Goal: Check status: Check status

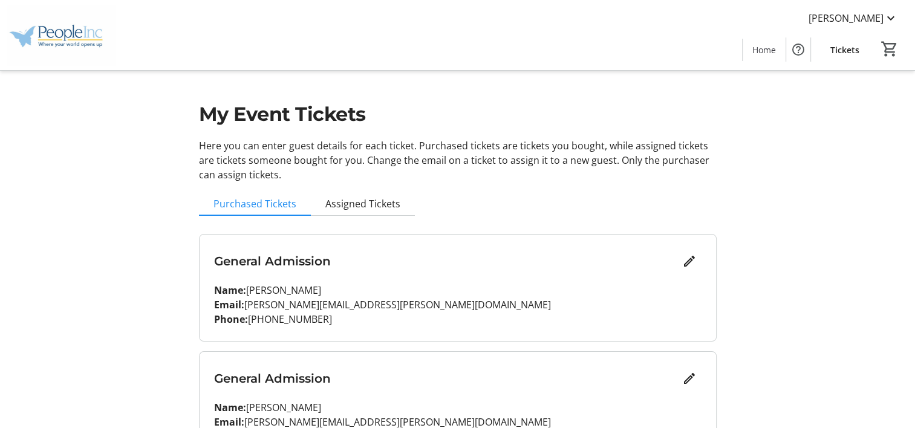
scroll to position [60, 0]
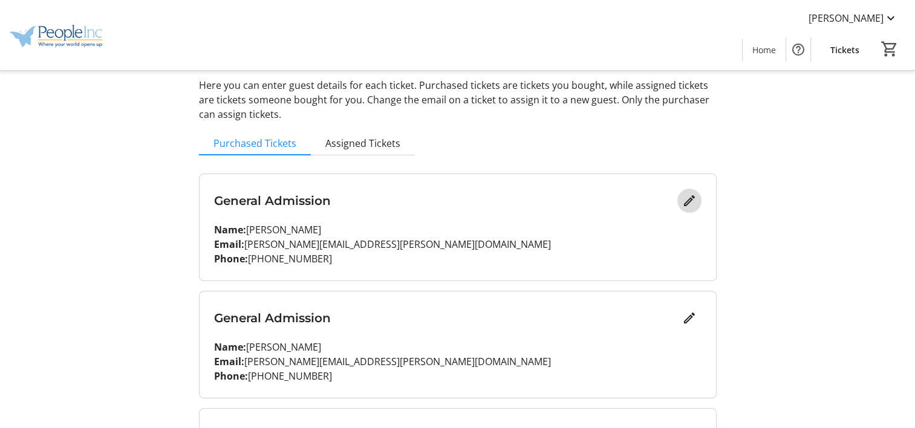
click at [690, 205] on mat-icon "Edit" at bounding box center [689, 200] width 15 height 15
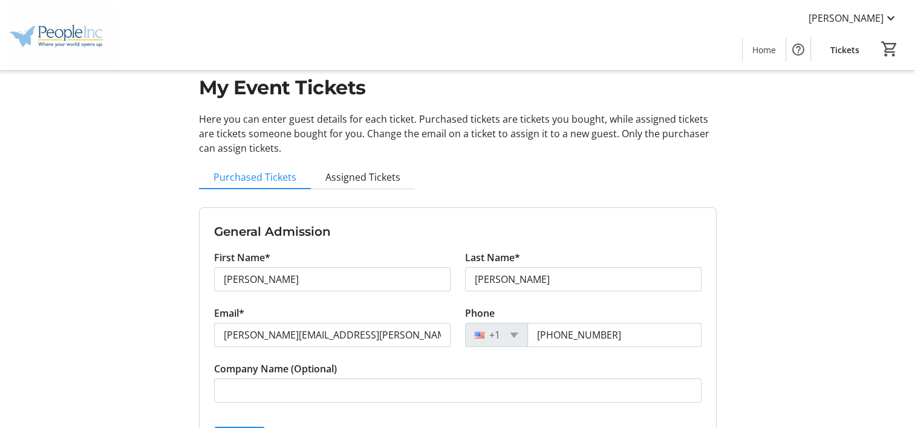
scroll to position [0, 0]
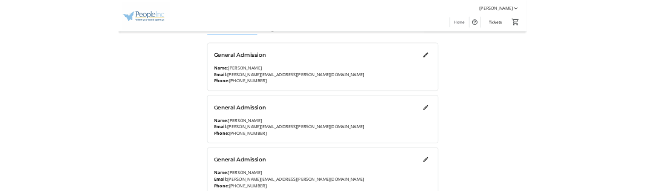
scroll to position [121, 0]
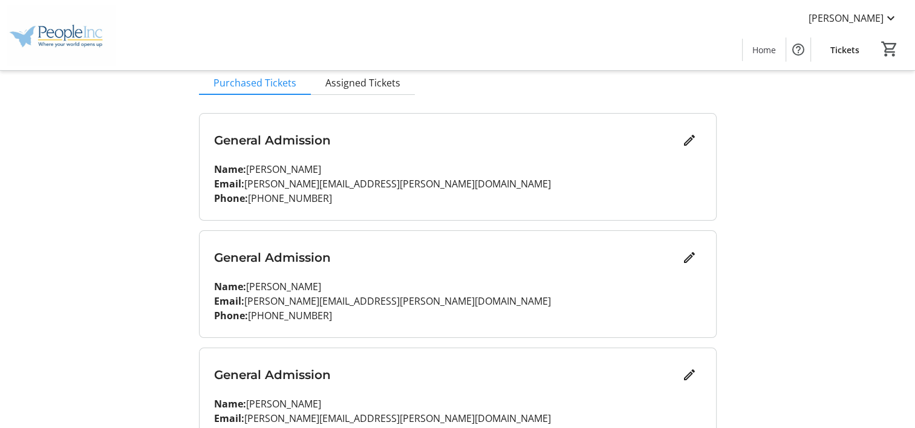
click at [502, 222] on div "General Admission Name: [PERSON_NAME] Email: [PERSON_NAME][EMAIL_ADDRESS][PERSO…" at bounding box center [457, 359] width 517 height 493
